Goal: Task Accomplishment & Management: Use online tool/utility

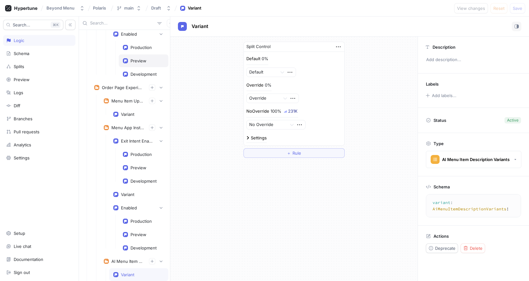
scroll to position [715, 0]
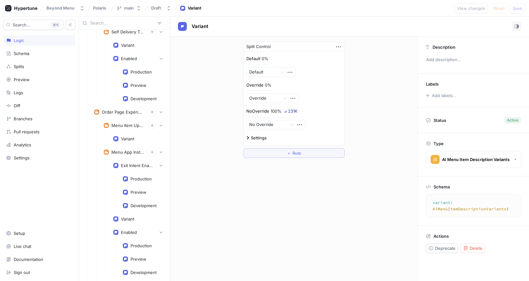
click at [113, 23] on input "text" at bounding box center [122, 23] width 65 height 6
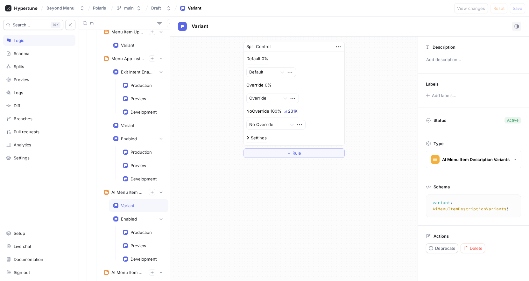
scroll to position [702, 0]
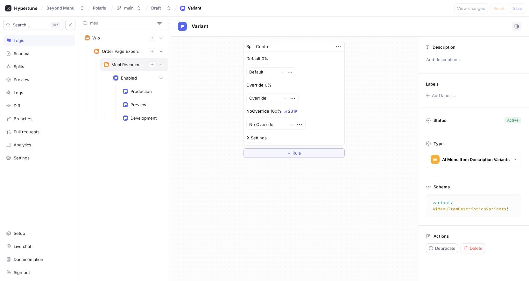
type input "meal"
click at [135, 61] on div "Meal Recommendations" at bounding box center [134, 64] width 69 height 13
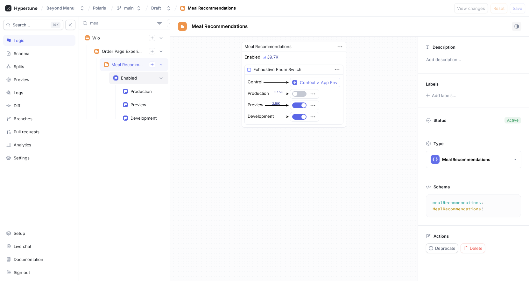
click at [128, 75] on div "Enabled" at bounding box center [138, 78] width 51 height 6
type textarea "enabled: Boolean!"
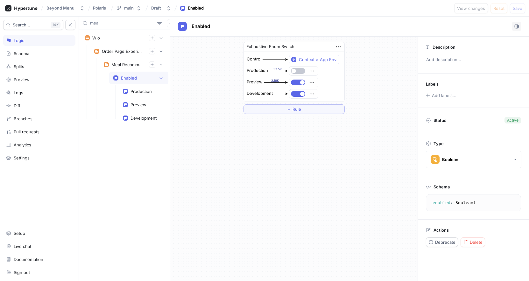
click at [206, 80] on div "Exhaustive Enum Switch Control Context > App Env Production 37.5K Preview 2.18K…" at bounding box center [293, 78] width 247 height 82
click at [141, 93] on div "Production" at bounding box center [141, 91] width 21 height 5
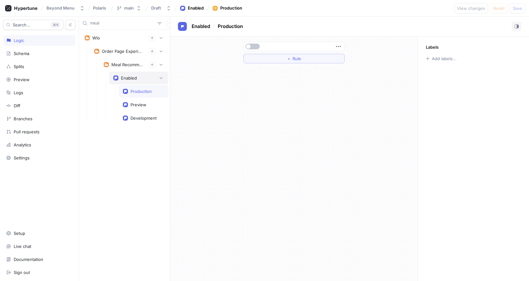
click at [133, 75] on div "Enabled" at bounding box center [129, 77] width 16 height 5
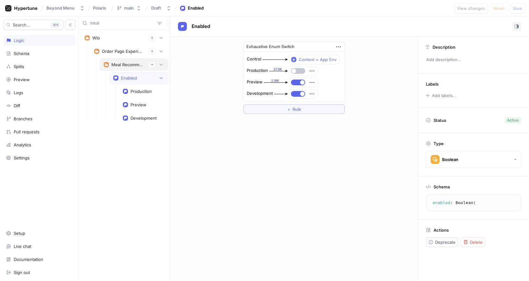
click at [130, 67] on div "Meal Recommendations" at bounding box center [127, 64] width 32 height 5
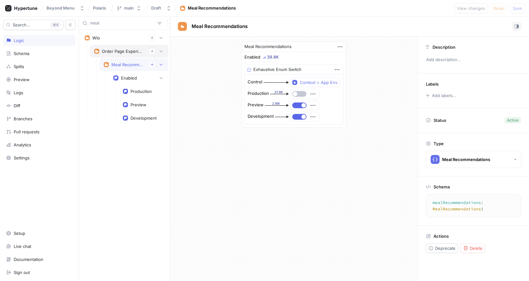
click at [122, 52] on div "Order Page Experiments" at bounding box center [123, 51] width 42 height 5
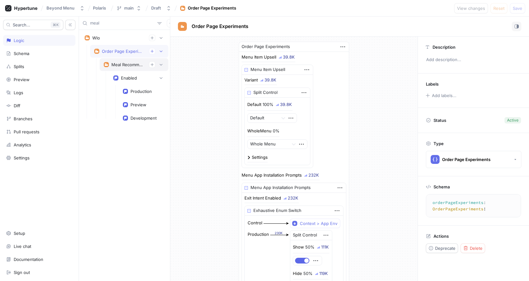
click at [121, 60] on div "Meal Recommendations" at bounding box center [134, 64] width 69 height 13
type textarea "mealRecommendations: MealRecommendations!"
